Goal: Task Accomplishment & Management: Manage account settings

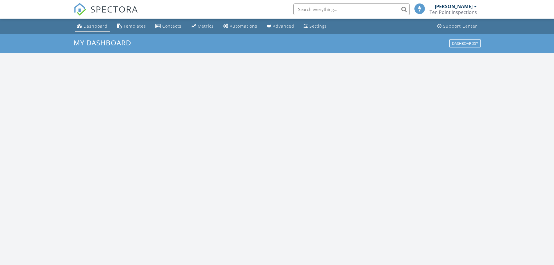
scroll to position [539, 563]
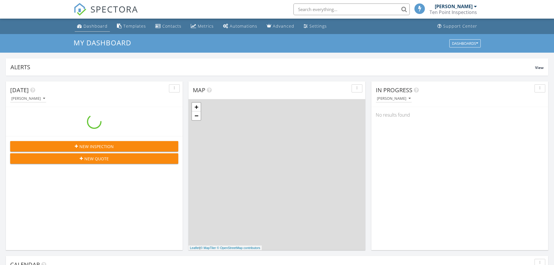
click at [96, 25] on div "Dashboard" at bounding box center [96, 26] width 24 height 6
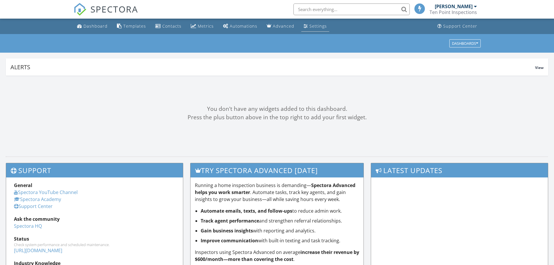
click at [312, 27] on div "Settings" at bounding box center [318, 26] width 17 height 6
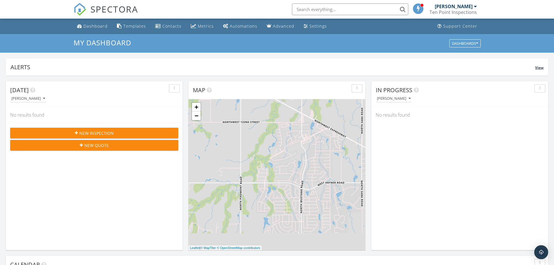
scroll to position [539, 563]
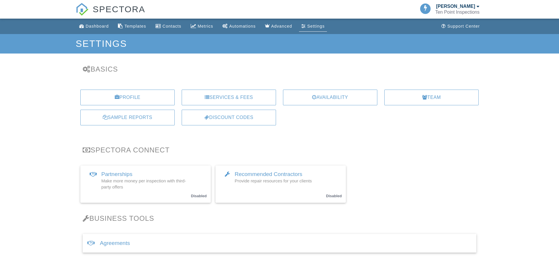
click at [127, 99] on div "Profile" at bounding box center [127, 98] width 94 height 16
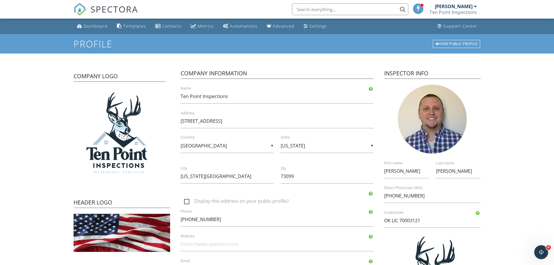
scroll to position [58, 0]
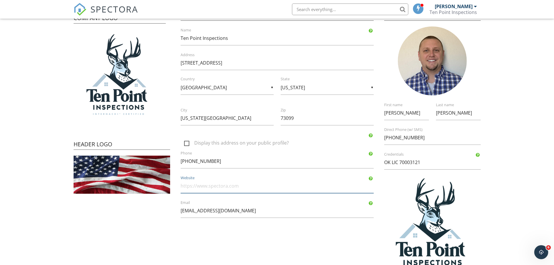
click at [247, 186] on input "Website" at bounding box center [277, 186] width 193 height 14
paste input "https://www.tenpointinspections.com/"
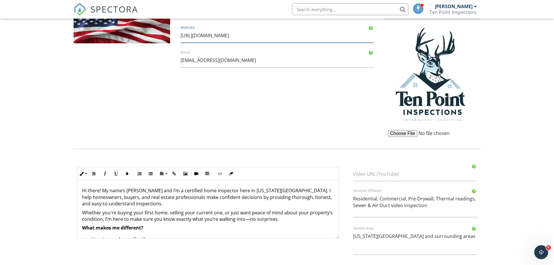
scroll to position [237, 0]
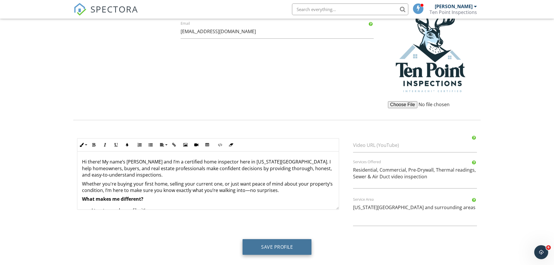
type input "[URL][DOMAIN_NAME]"
click at [280, 249] on button "Save Profile" at bounding box center [277, 247] width 69 height 16
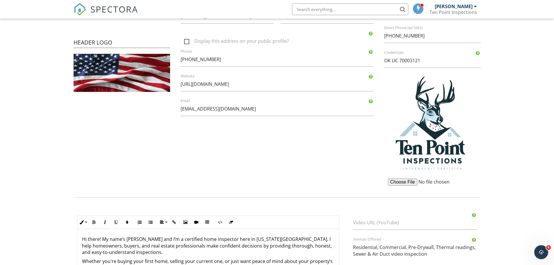
scroll to position [34, 0]
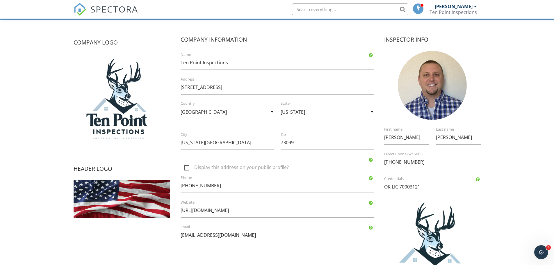
click at [239, 168] on label "Display this address on your public profile?" at bounding box center [280, 168] width 193 height 7
click at [184, 166] on input "Display this address on your public profile?" at bounding box center [183, 165] width 4 height 4
checkbox input "true"
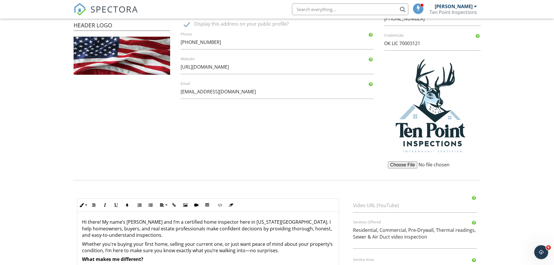
scroll to position [237, 0]
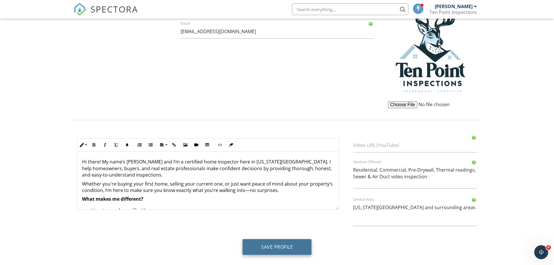
click at [277, 246] on button "Save Profile" at bounding box center [277, 247] width 69 height 16
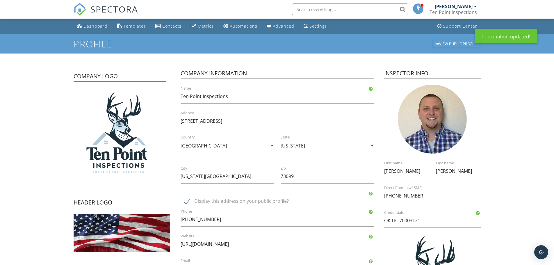
click at [314, 27] on div "Settings" at bounding box center [318, 26] width 17 height 6
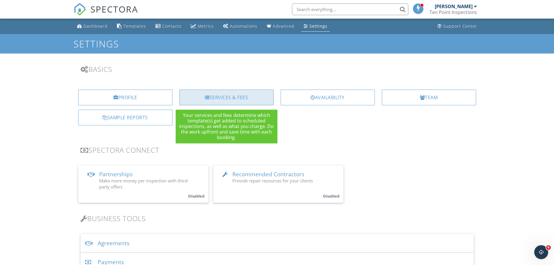
click at [246, 96] on div "Services & Fees" at bounding box center [227, 98] width 94 height 16
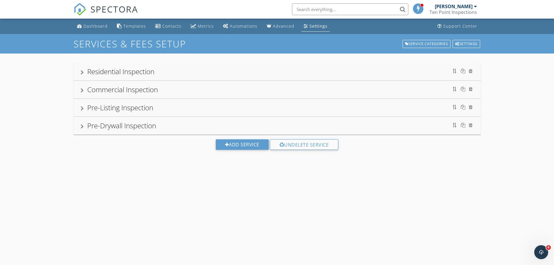
click at [304, 24] on div "Settings" at bounding box center [306, 26] width 4 height 5
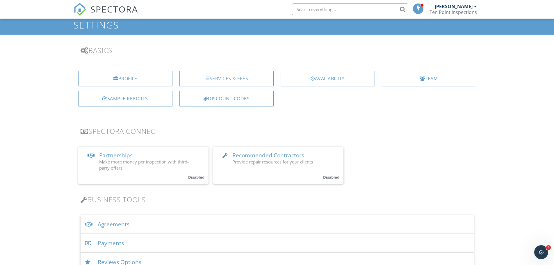
scroll to position [29, 0]
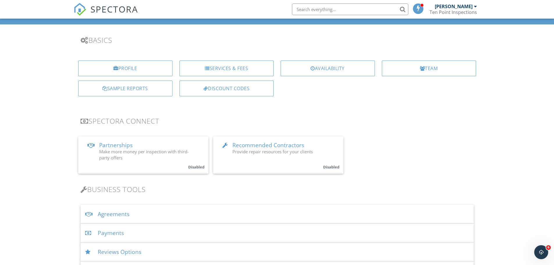
click at [119, 232] on div "Payments" at bounding box center [277, 233] width 393 height 19
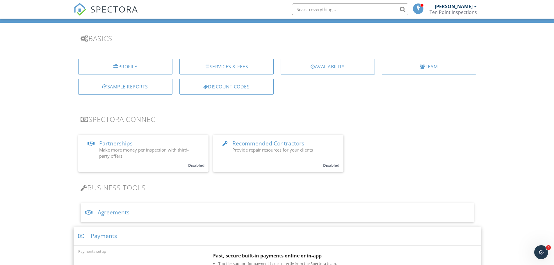
scroll to position [116, 0]
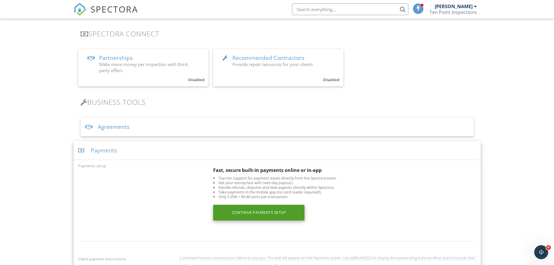
click at [264, 213] on div "Continue Payments Setup" at bounding box center [259, 213] width 92 height 16
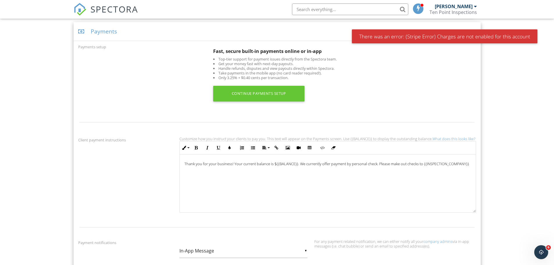
click at [425, 10] on link at bounding box center [419, 9] width 12 height 19
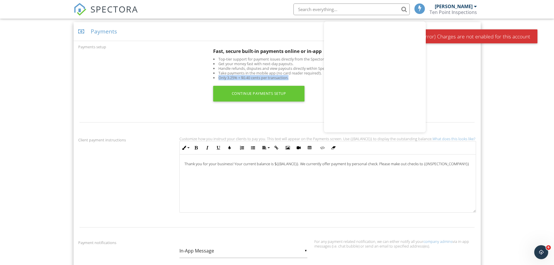
click at [471, 77] on ul "Top-tier support for payment issues directly from the Spectora team. Get your m…" at bounding box center [344, 68] width 263 height 23
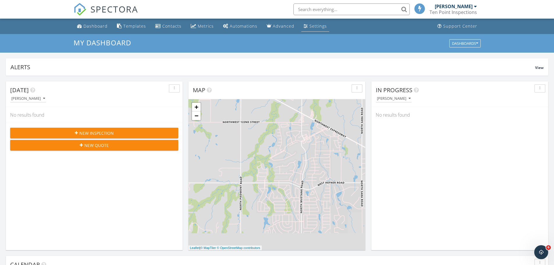
click at [326, 24] on li "Settings" at bounding box center [315, 26] width 30 height 15
click at [320, 26] on div "Settings" at bounding box center [318, 26] width 17 height 6
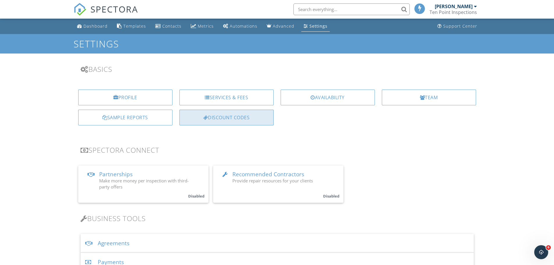
click at [238, 117] on div "Discount Codes" at bounding box center [227, 118] width 94 height 16
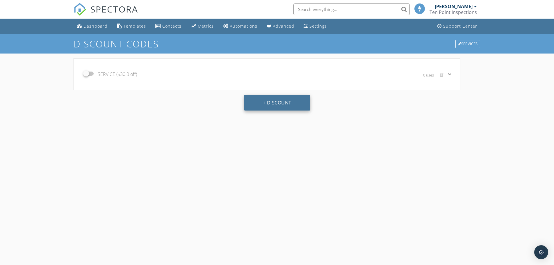
click at [287, 103] on button "+ Discount" at bounding box center [277, 103] width 66 height 16
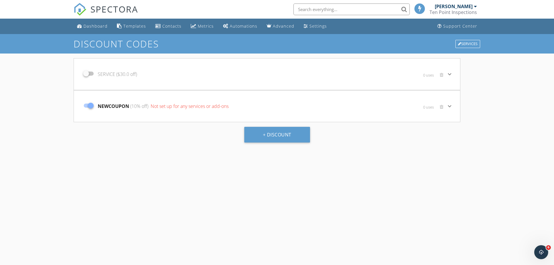
click at [451, 107] on icon "keyboard_arrow_down" at bounding box center [449, 106] width 7 height 7
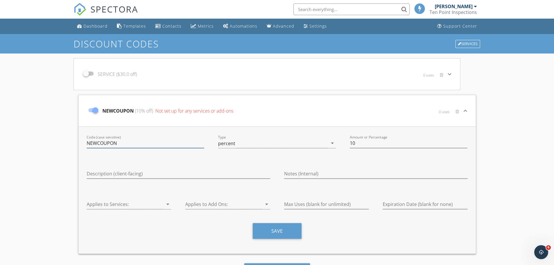
click at [159, 144] on input "NEWCOUPON" at bounding box center [146, 143] width 118 height 10
type input "Test"
click at [391, 145] on input "10" at bounding box center [409, 143] width 118 height 10
type input "1"
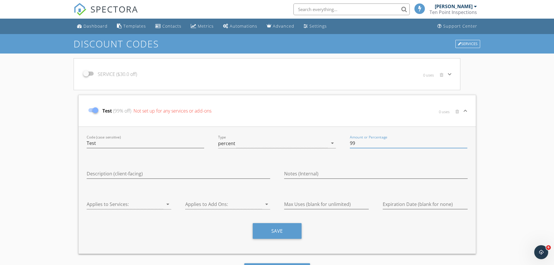
type input "99"
click at [391, 167] on div "Notes (Internal)" at bounding box center [376, 175] width 184 height 19
click at [145, 176] on input "Description (client-facing)" at bounding box center [179, 174] width 184 height 10
type input "TEST"
click at [284, 235] on button "Save" at bounding box center [277, 231] width 49 height 16
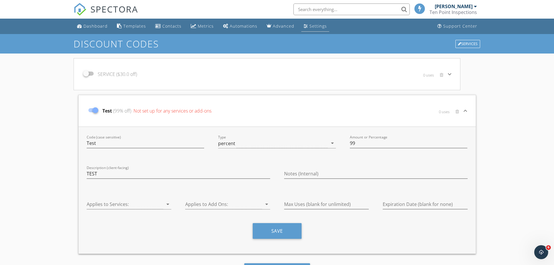
click at [315, 27] on div "Settings" at bounding box center [318, 26] width 17 height 6
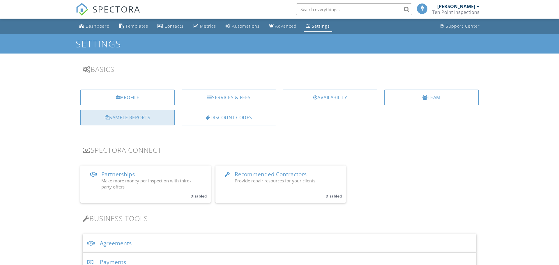
click at [143, 119] on div "Sample Reports" at bounding box center [127, 118] width 94 height 16
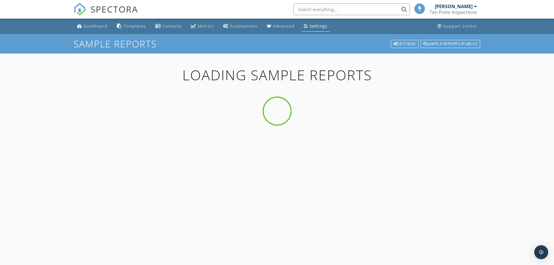
click at [315, 25] on div "Settings" at bounding box center [319, 26] width 18 height 6
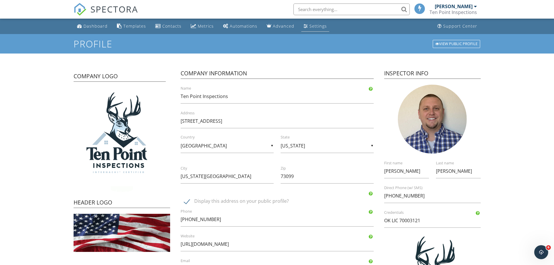
click at [320, 25] on div "Settings" at bounding box center [318, 26] width 17 height 6
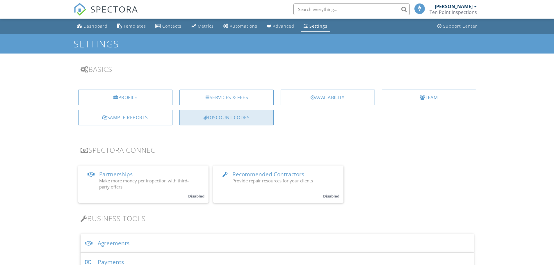
click at [237, 117] on div "Discount Codes" at bounding box center [227, 118] width 94 height 16
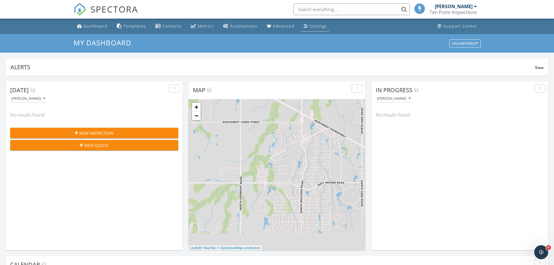
click at [310, 28] on div "Settings" at bounding box center [318, 26] width 17 height 6
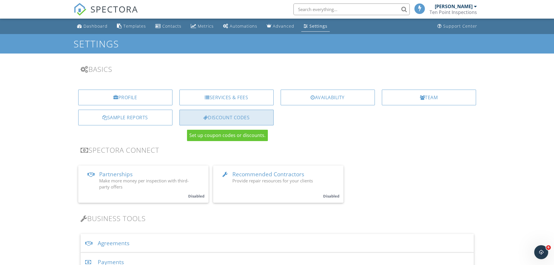
click at [257, 120] on div "Discount Codes" at bounding box center [227, 118] width 94 height 16
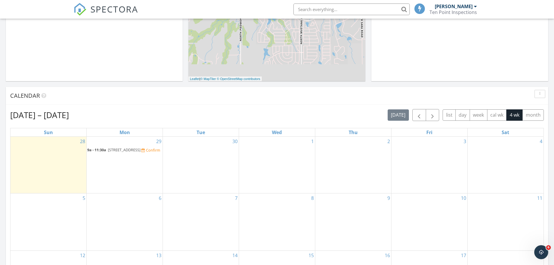
scroll to position [175, 0]
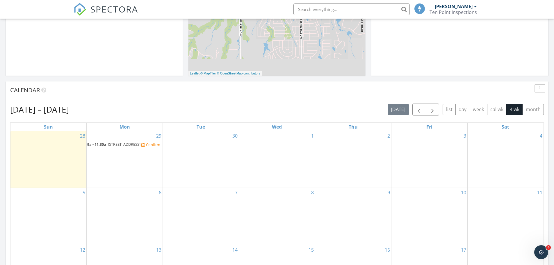
click at [128, 165] on div "29 9a - 11:30a 9140 NW 117th St, Yukon 73099 Confirm" at bounding box center [125, 159] width 76 height 57
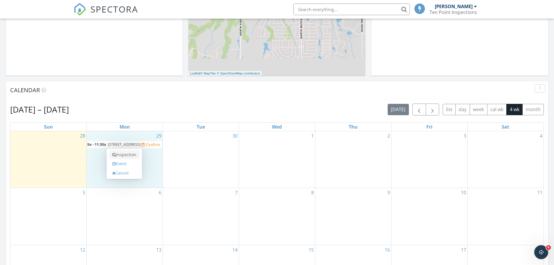
click at [119, 153] on link "Inspection" at bounding box center [124, 154] width 30 height 9
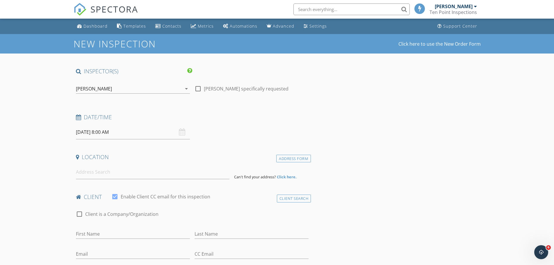
click at [243, 90] on label "Logan Bradley specifically requested" at bounding box center [246, 89] width 85 height 6
checkbox input "true"
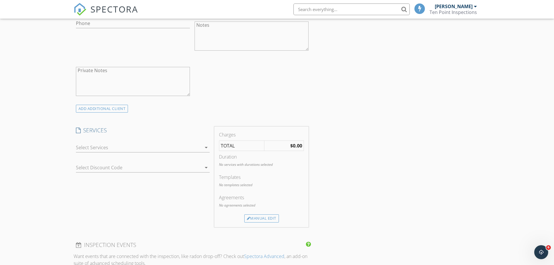
scroll to position [291, 0]
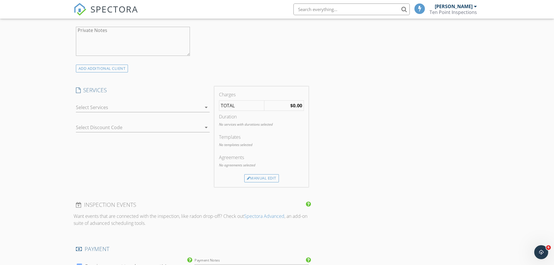
click at [185, 102] on div "arrow_drop_down" at bounding box center [143, 108] width 134 height 19
click at [186, 107] on div at bounding box center [139, 107] width 126 height 9
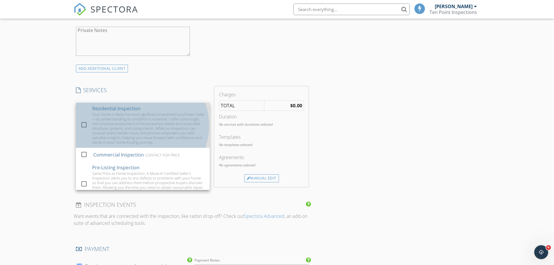
click at [176, 112] on div "Your home is likely the most significant investment you'll ever make—so underst…" at bounding box center [148, 128] width 113 height 33
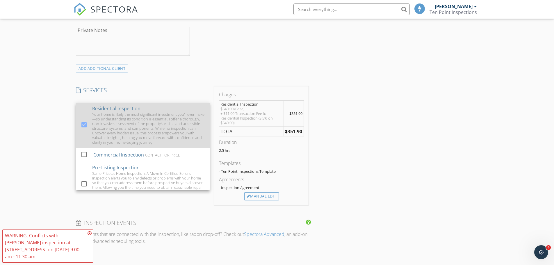
click at [169, 128] on div "Your home is likely the most significant investment you'll ever make—so underst…" at bounding box center [148, 128] width 113 height 33
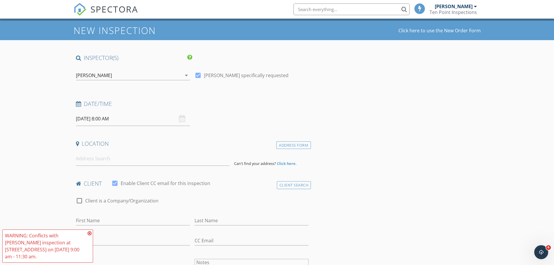
scroll to position [0, 0]
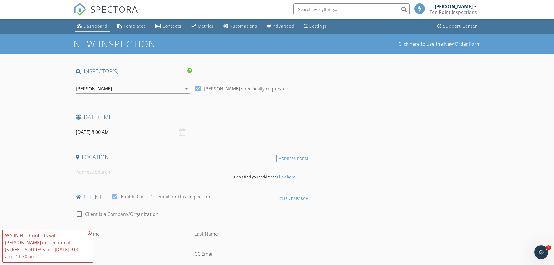
click at [86, 29] on link "Dashboard" at bounding box center [92, 26] width 35 height 11
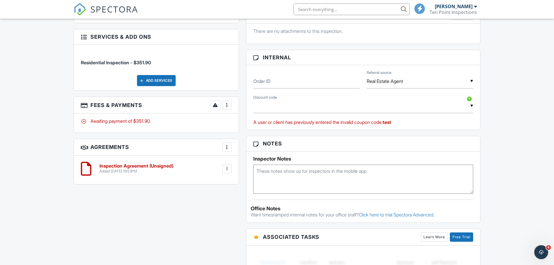
click at [229, 107] on div at bounding box center [227, 105] width 6 height 6
click at [258, 125] on li "Edit Fees & Payments" at bounding box center [256, 123] width 61 height 15
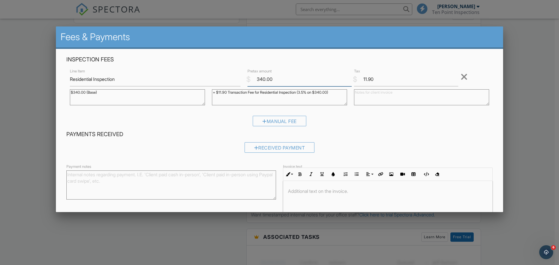
click at [276, 85] on input "340.00" at bounding box center [299, 79] width 104 height 14
drag, startPoint x: 271, startPoint y: 79, endPoint x: 255, endPoint y: 79, distance: 16.0
click at [255, 79] on input "340.00" at bounding box center [299, 79] width 104 height 14
type input "1.00"
click at [406, 155] on div "Received Payment" at bounding box center [279, 149] width 426 height 15
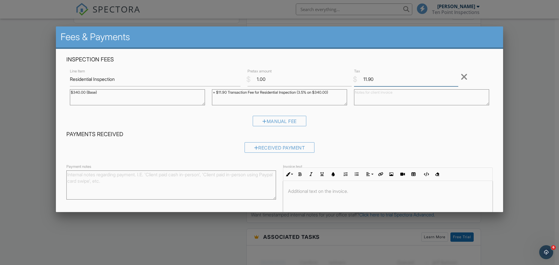
click at [387, 80] on input "11.90" at bounding box center [406, 79] width 104 height 14
drag, startPoint x: 389, startPoint y: 81, endPoint x: 343, endPoint y: 77, distance: 46.4
click at [343, 77] on div "Line Item Residential Inspection $ Pretax amount 1.00 $ Tax 11.90 Remove $340.0…" at bounding box center [279, 88] width 426 height 42
type input "00.00"
click at [386, 144] on div "Received Payment" at bounding box center [279, 149] width 426 height 15
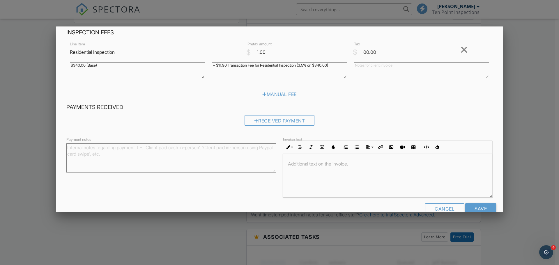
scroll to position [40, 0]
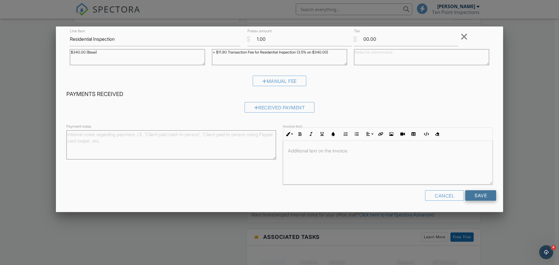
click at [479, 198] on input "Save" at bounding box center [480, 195] width 31 height 10
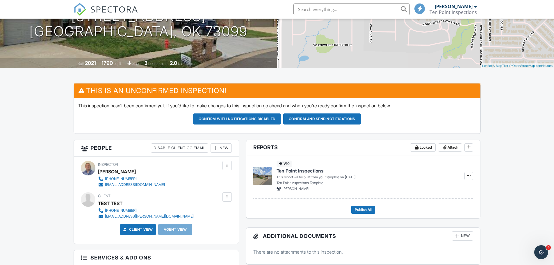
scroll to position [175, 0]
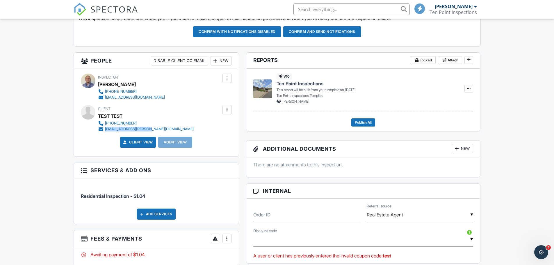
drag, startPoint x: 148, startPoint y: 129, endPoint x: 105, endPoint y: 127, distance: 43.4
click at [105, 127] on div "405-819-9627 kelby.r.dale@gmail.com" at bounding box center [148, 126] width 100 height 12
click at [242, 157] on div "People Disable Client CC Email New Client Client's Agent Listing Agent Add Anot…" at bounding box center [156, 187] width 173 height 271
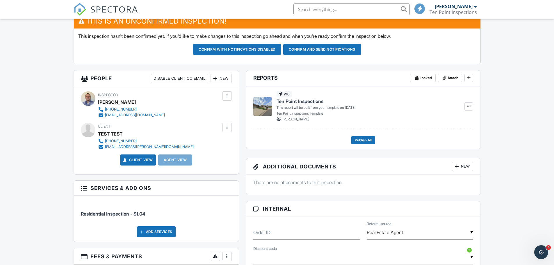
scroll to position [58, 0]
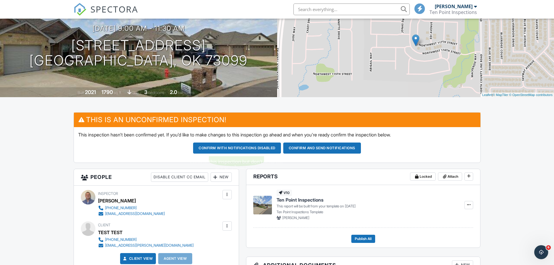
click at [333, 150] on button "Confirm and send notifications" at bounding box center [322, 148] width 78 height 11
